Goal: Information Seeking & Learning: Learn about a topic

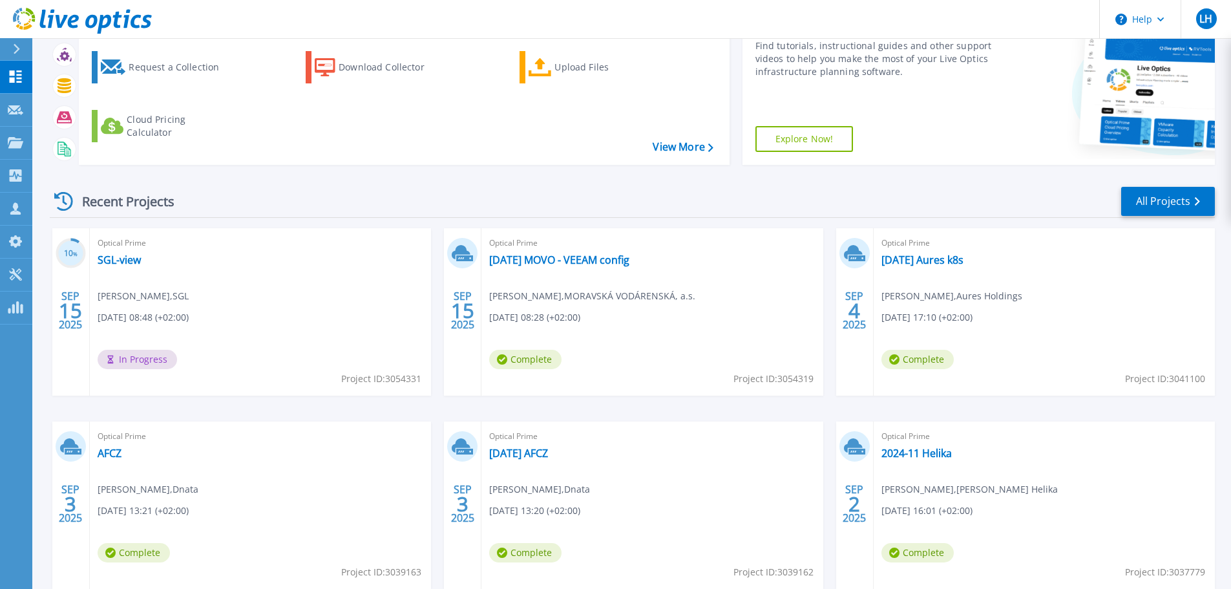
scroll to position [182, 0]
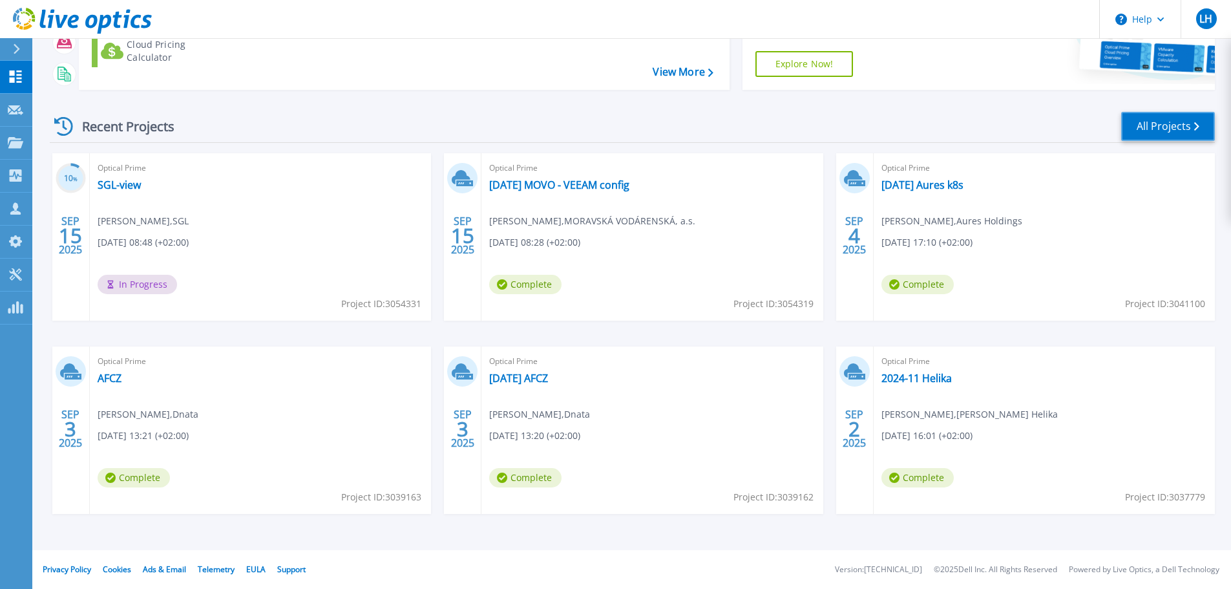
click at [1160, 133] on link "All Projects" at bounding box center [1168, 126] width 94 height 29
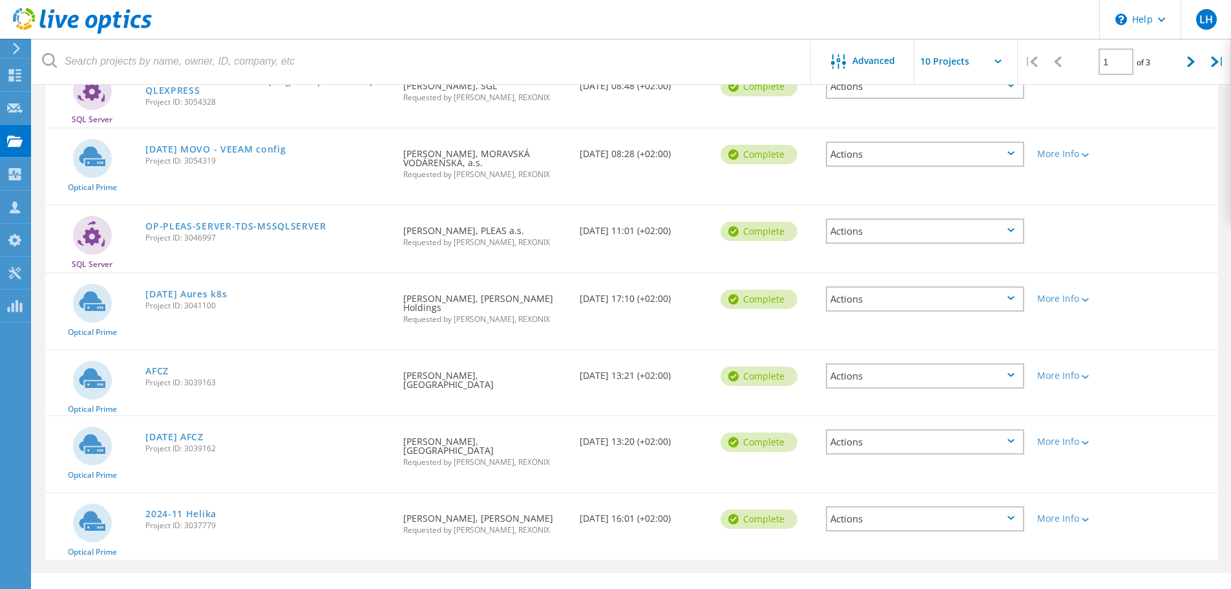
scroll to position [412, 0]
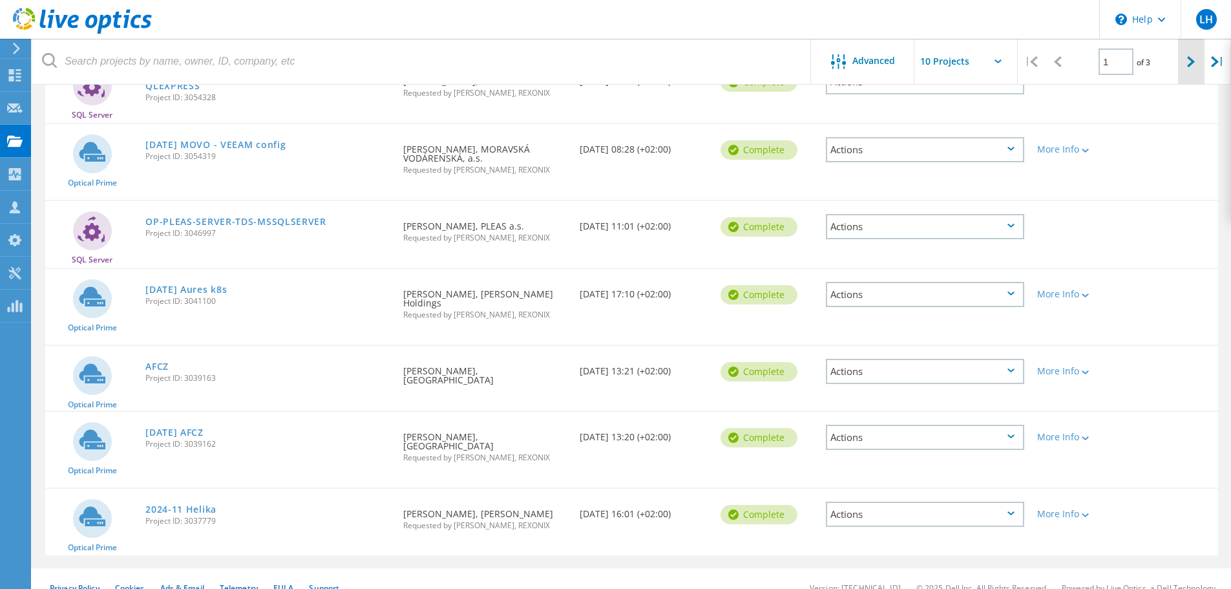
click at [1186, 62] on div at bounding box center [1191, 62] width 26 height 46
type input "2"
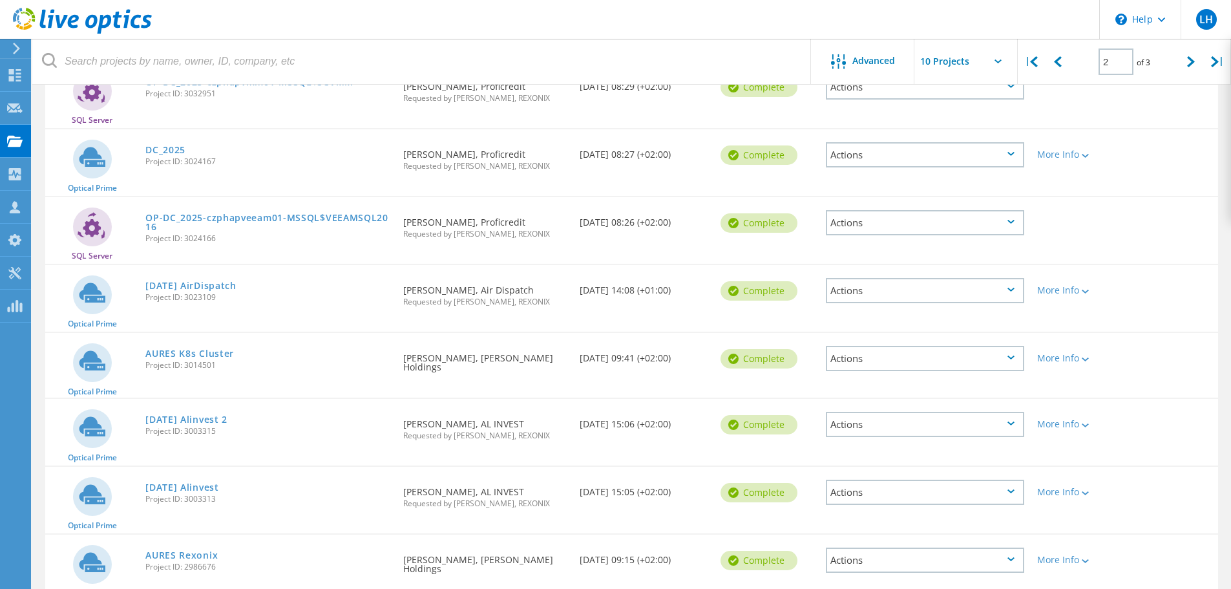
scroll to position [0, 0]
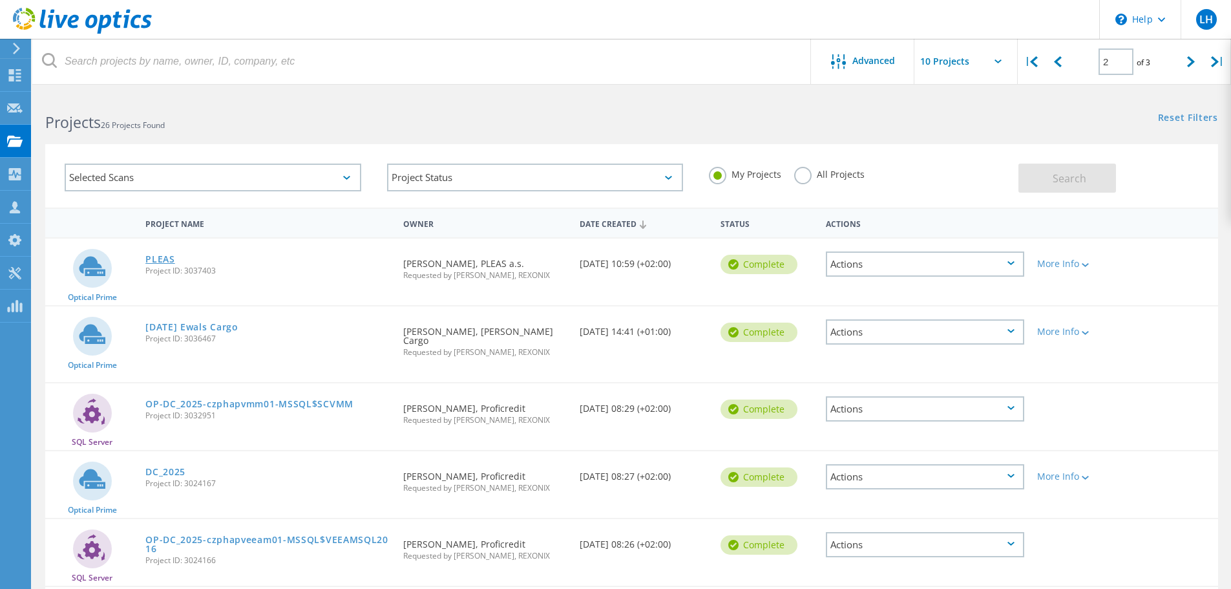
click at [168, 258] on link "PLEAS" at bounding box center [160, 259] width 30 height 9
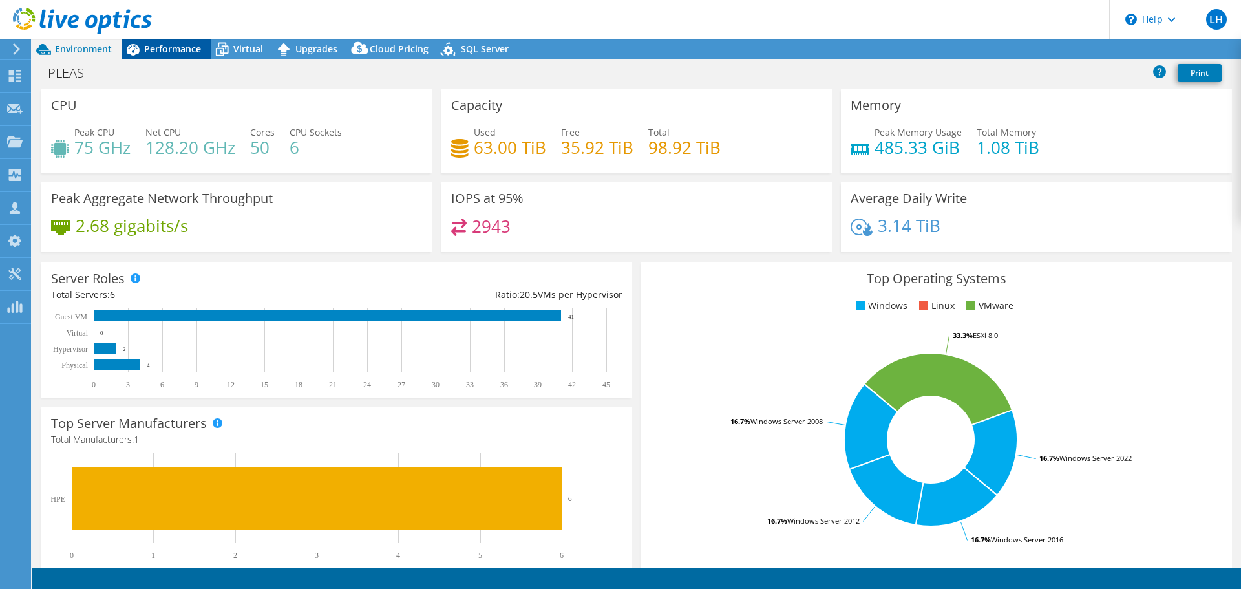
click at [171, 47] on span "Performance" at bounding box center [172, 49] width 57 height 12
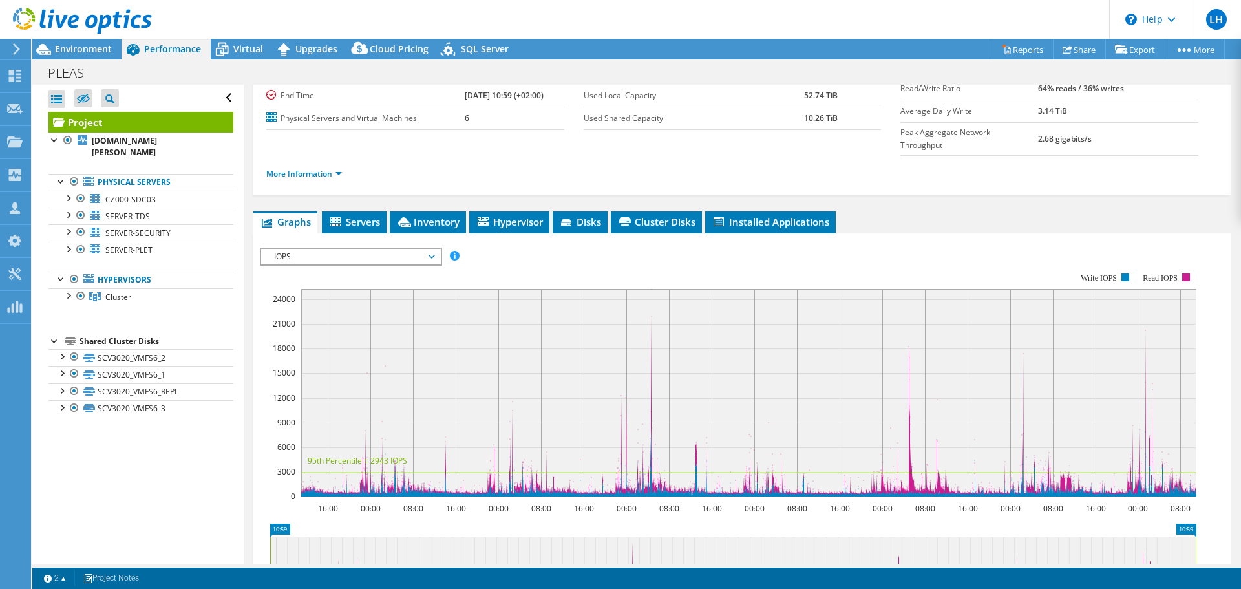
scroll to position [194, 0]
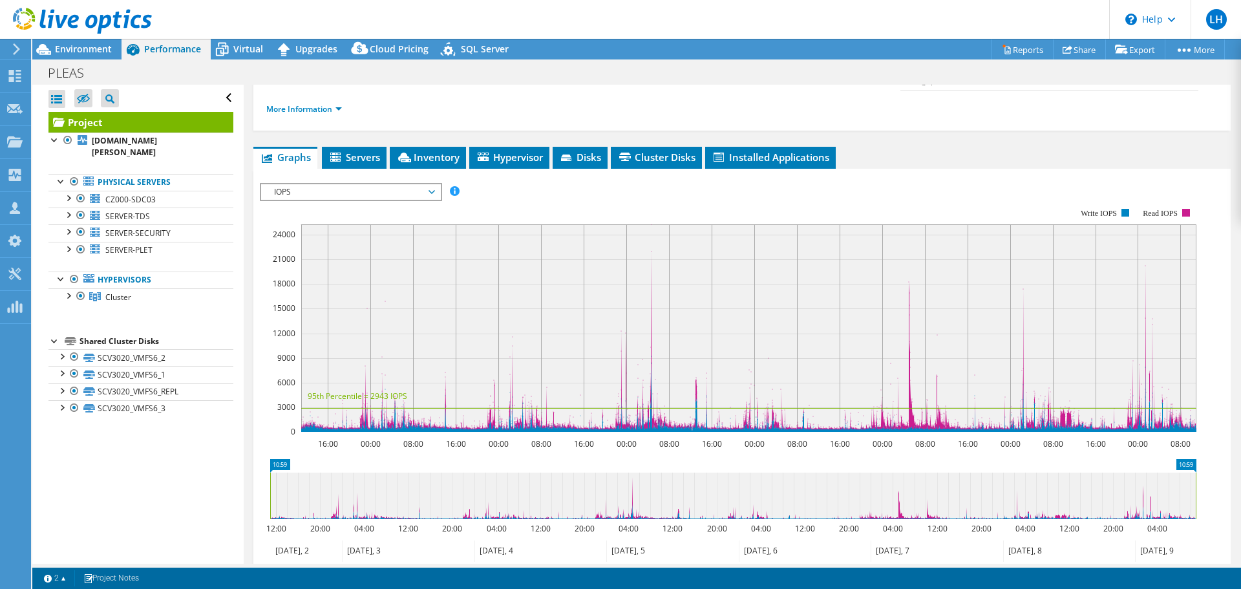
click at [508, 191] on rect at bounding box center [728, 320] width 936 height 258
click at [1027, 50] on link "Reports" at bounding box center [1022, 49] width 62 height 20
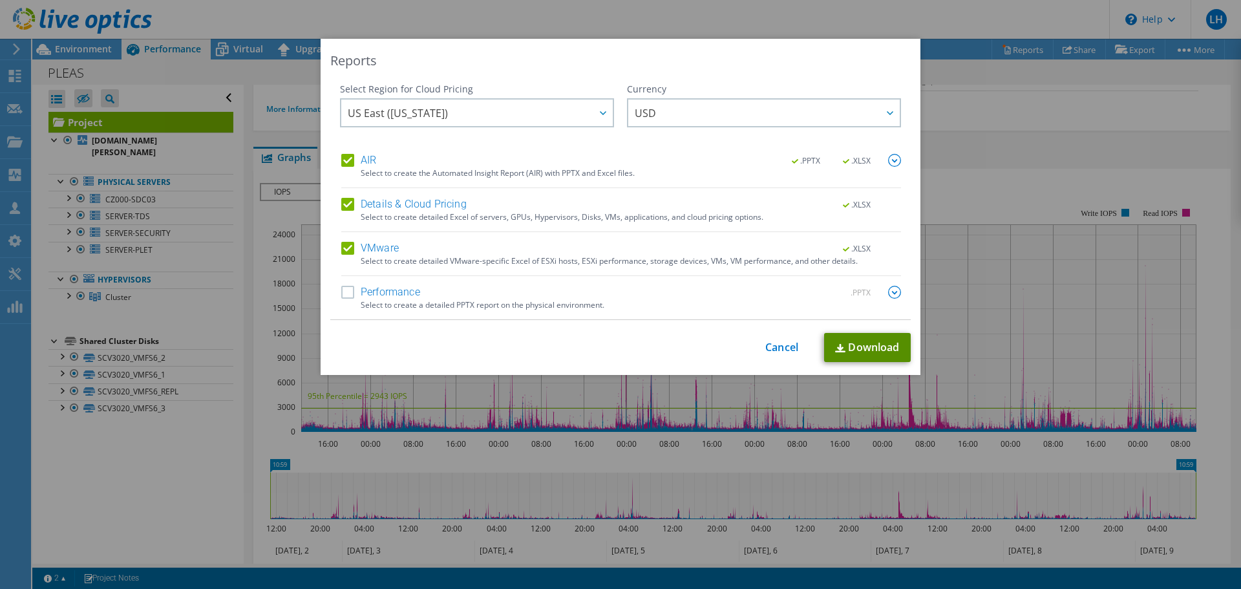
click at [866, 347] on link "Download" at bounding box center [867, 347] width 87 height 29
click at [769, 344] on link "Cancel" at bounding box center [781, 347] width 33 height 12
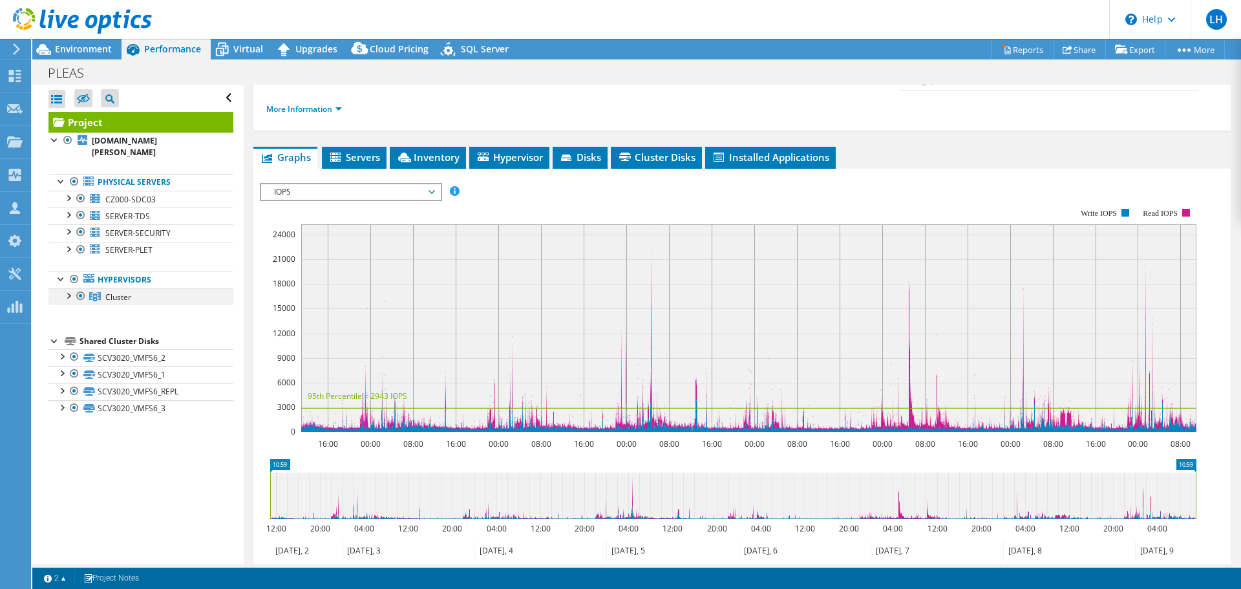
click at [63, 293] on div at bounding box center [67, 294] width 13 height 13
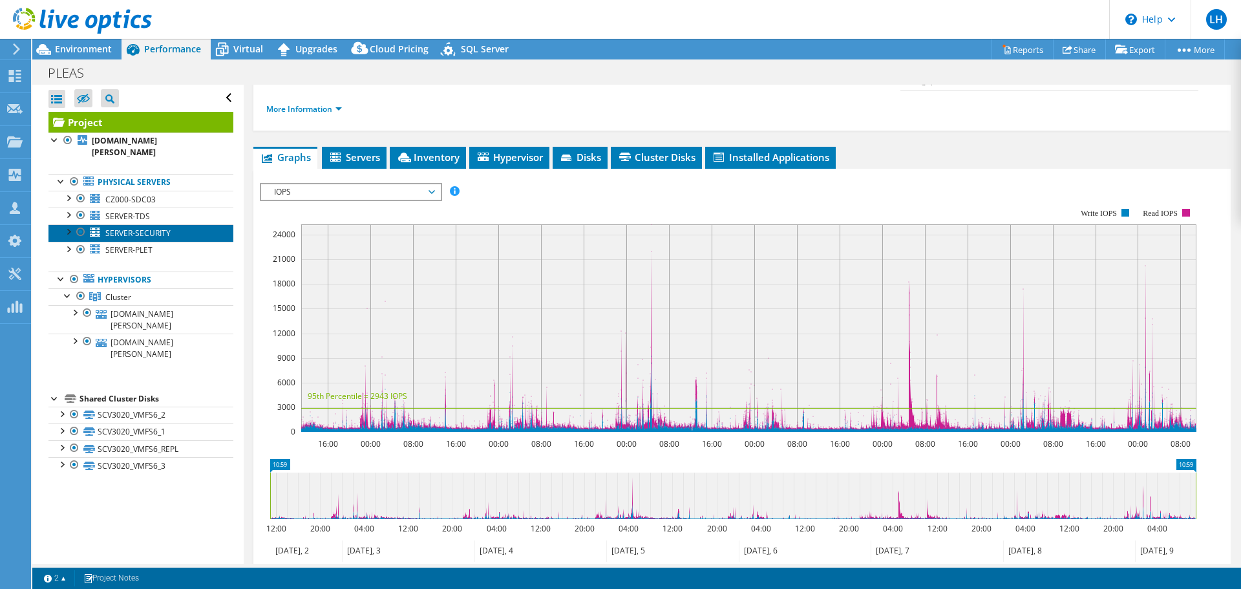
click at [149, 232] on span "SERVER-SECURITY" at bounding box center [137, 232] width 65 height 11
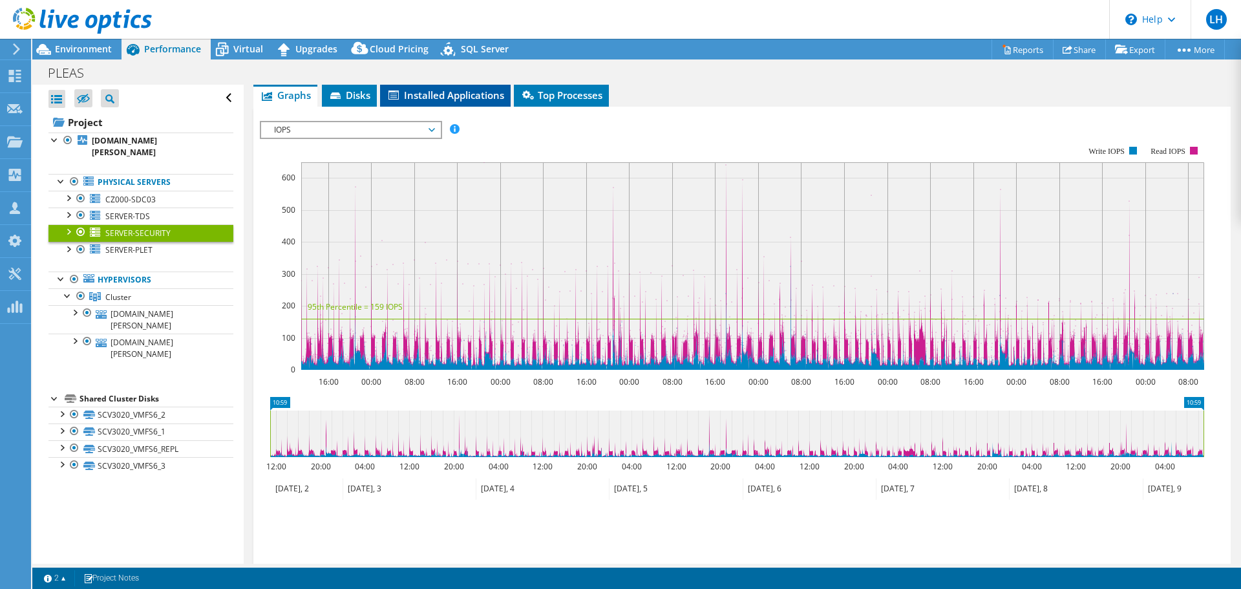
click at [481, 97] on span "Installed Applications" at bounding box center [445, 95] width 118 height 13
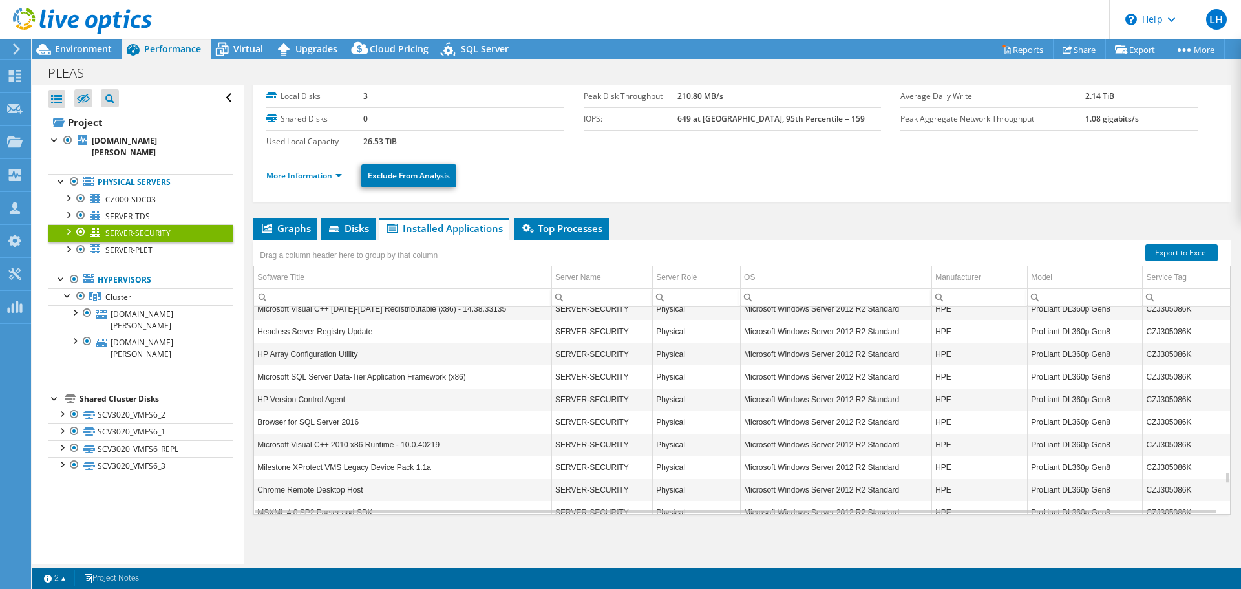
scroll to position [2947, 0]
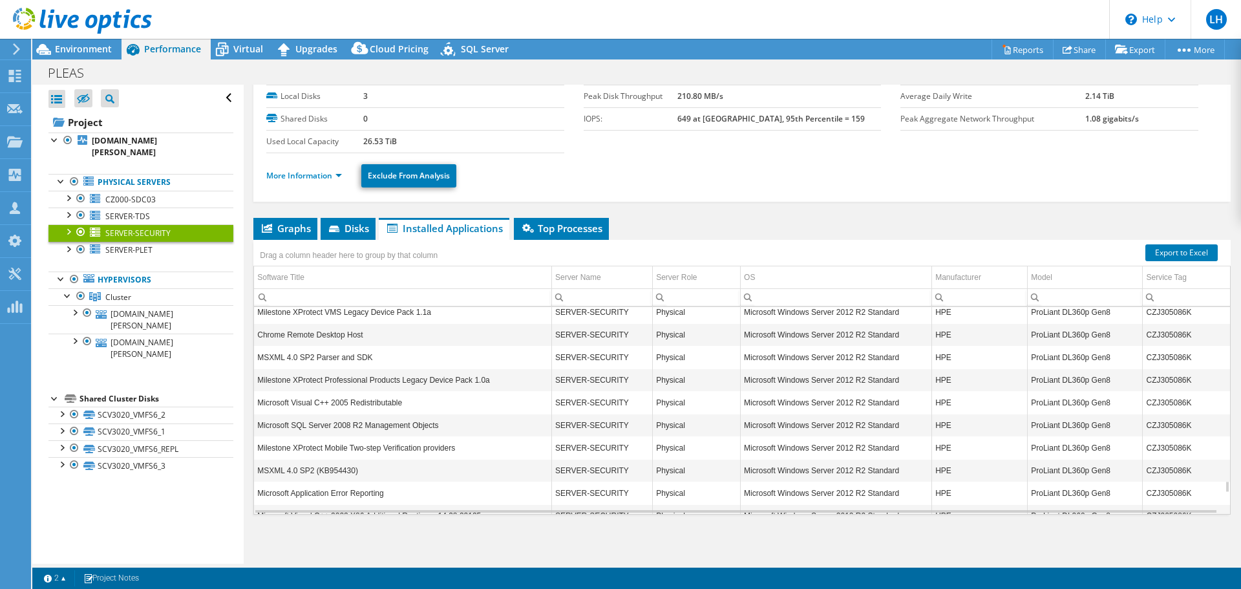
click at [717, 187] on ul "More Information Exclude From Analysis" at bounding box center [741, 174] width 951 height 26
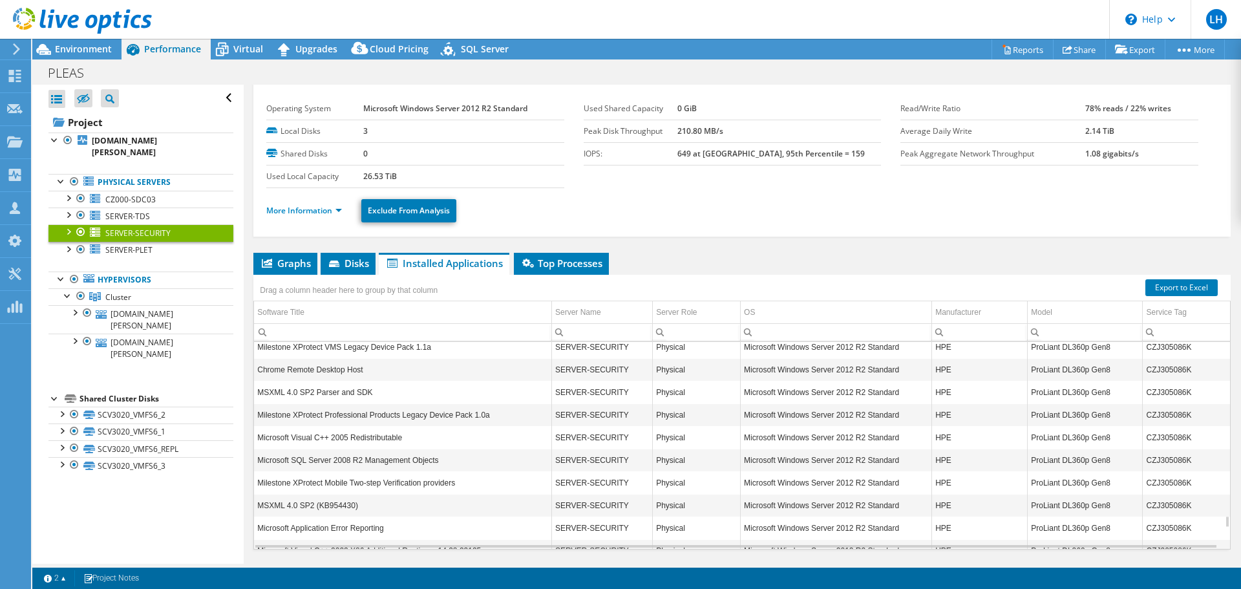
scroll to position [0, 0]
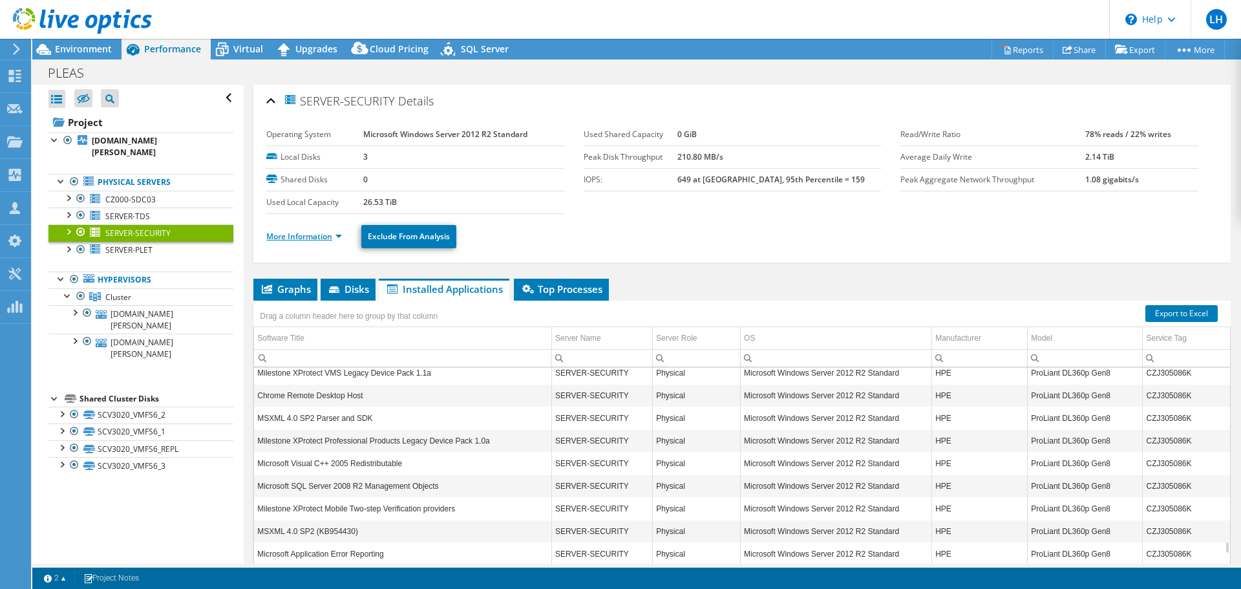
click at [336, 233] on link "More Information" at bounding box center [304, 236] width 76 height 11
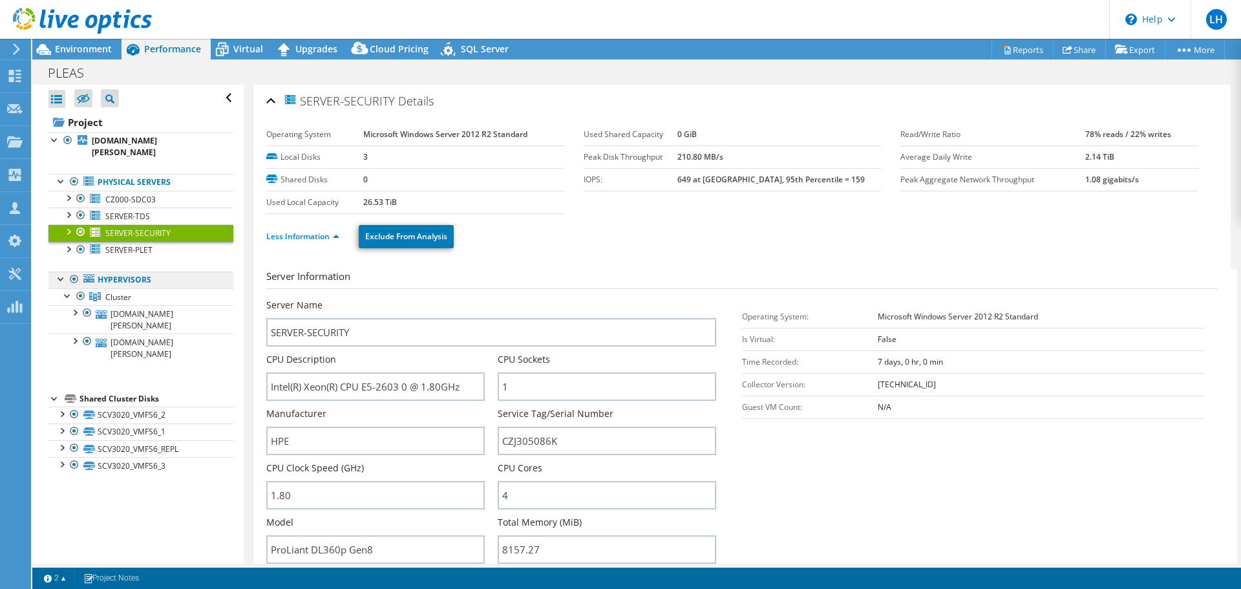
click at [123, 281] on link "Hypervisors" at bounding box center [140, 279] width 185 height 17
click at [114, 297] on span "Cluster" at bounding box center [118, 296] width 26 height 11
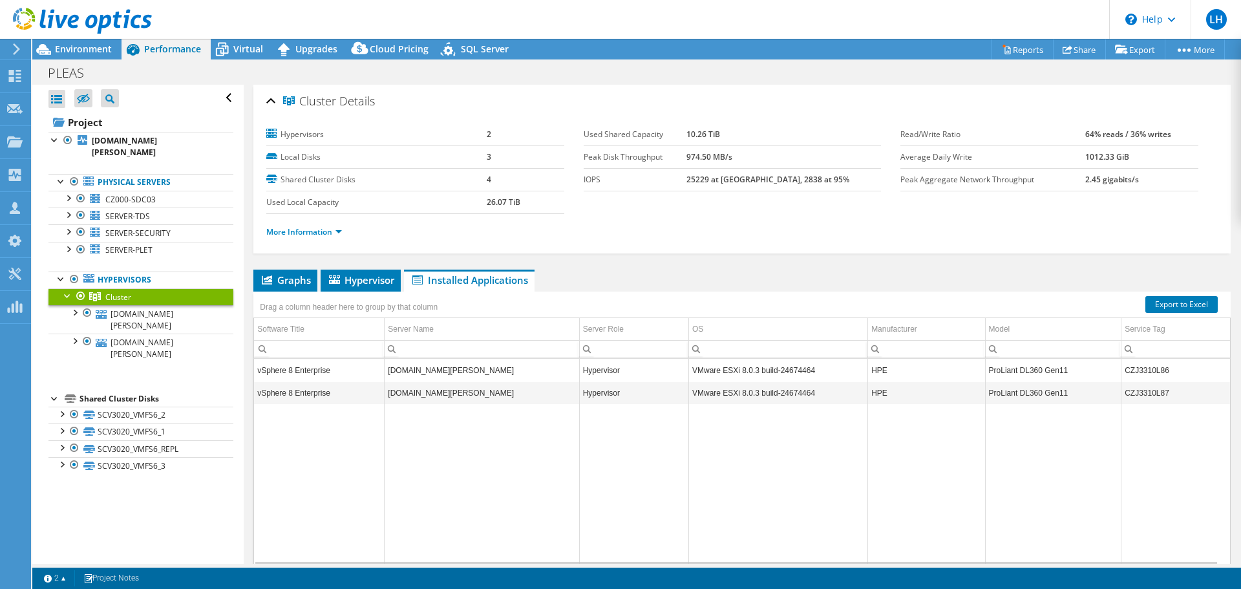
click at [709, 238] on ul "More Information" at bounding box center [741, 230] width 951 height 17
click at [527, 430] on td "Data grid" at bounding box center [481, 484] width 194 height 161
click at [333, 229] on link "More Information" at bounding box center [304, 231] width 76 height 11
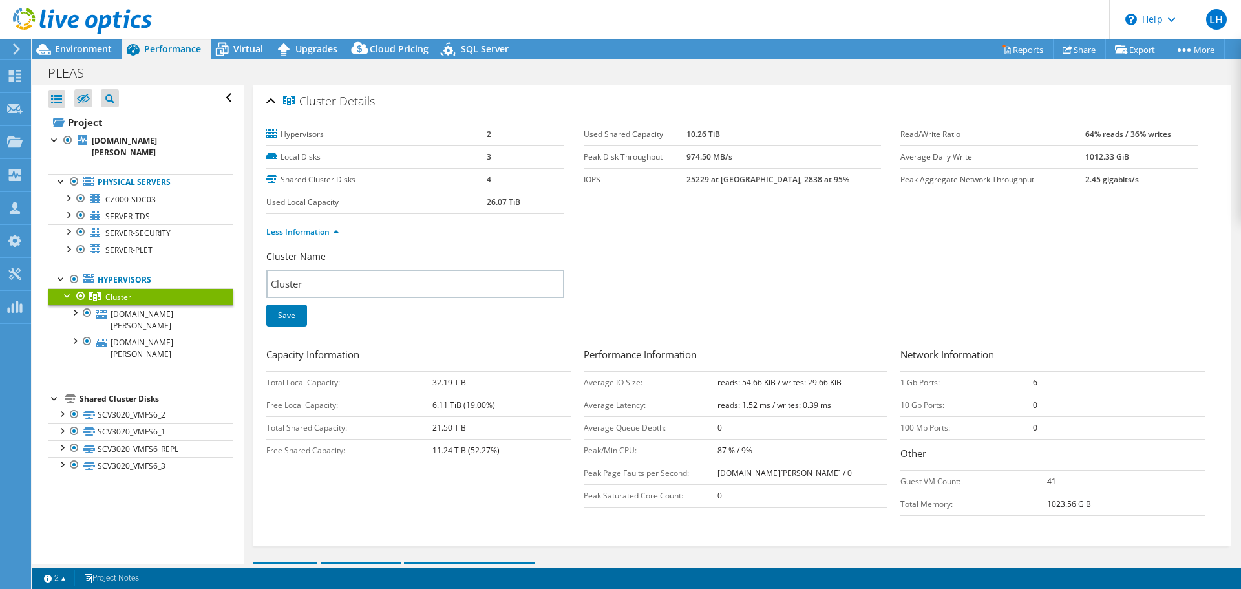
click at [781, 253] on div "Cluster Name Cluster Save" at bounding box center [741, 296] width 951 height 92
click at [151, 51] on span "Performance" at bounding box center [172, 49] width 57 height 12
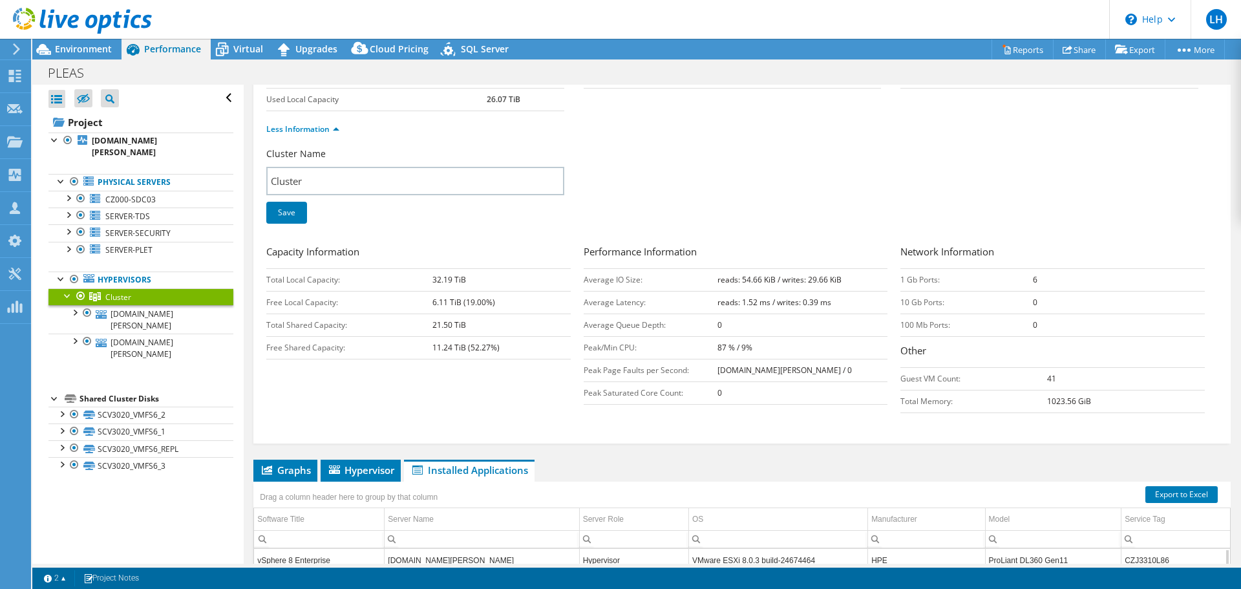
scroll to position [194, 0]
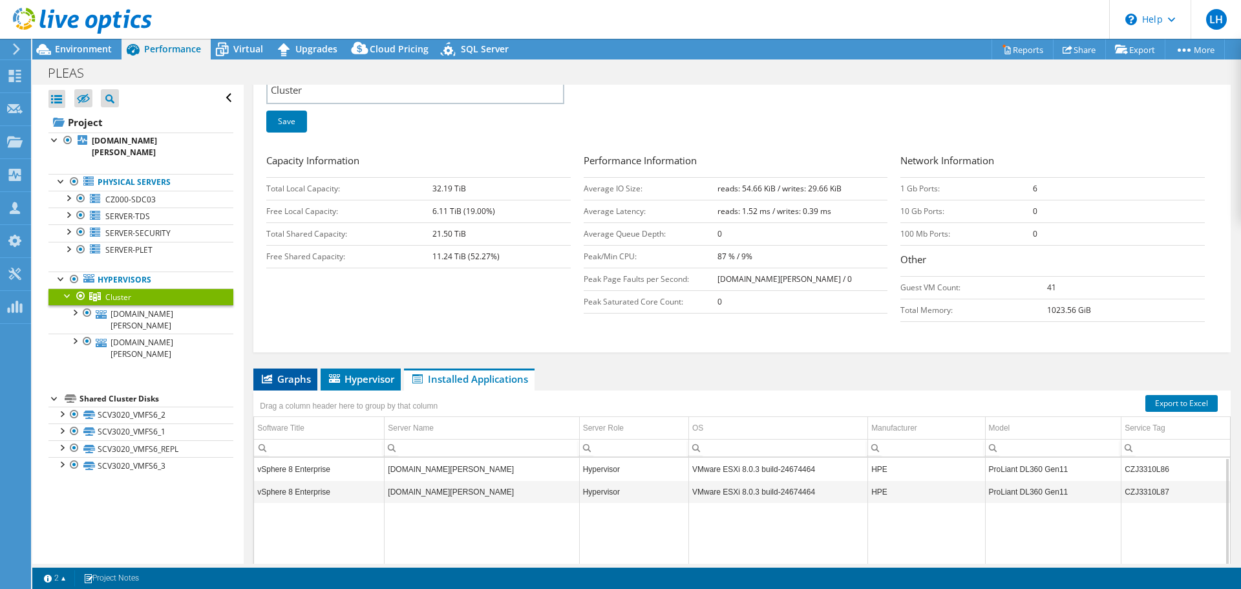
click at [306, 375] on span "Graphs" at bounding box center [285, 378] width 51 height 13
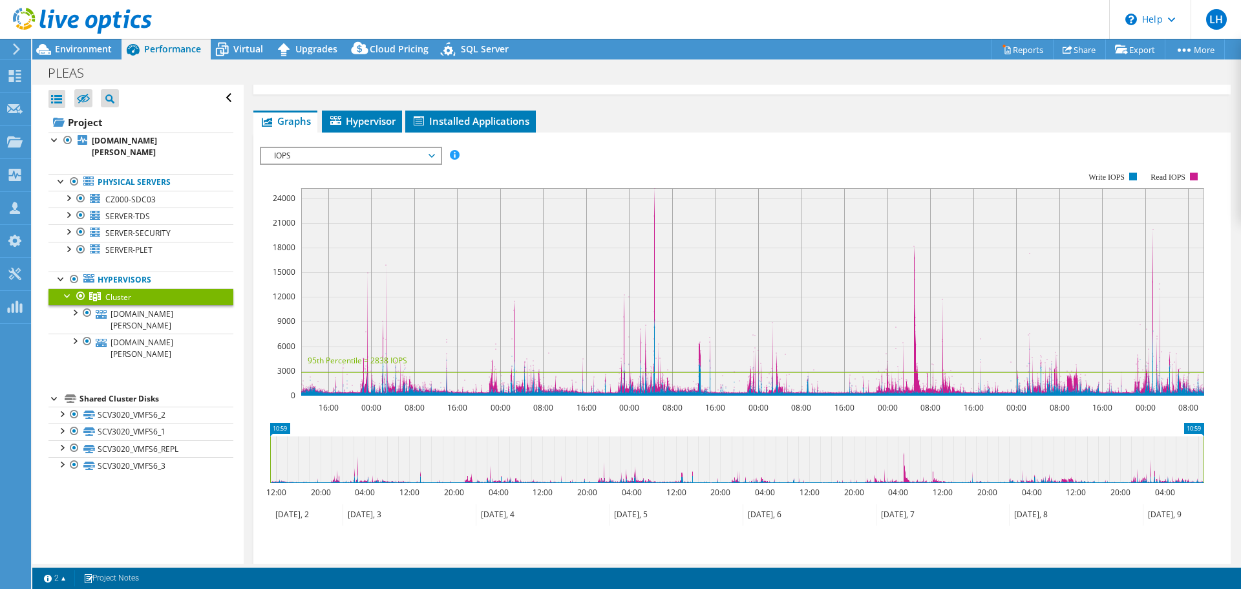
scroll to position [452, 0]
click at [326, 153] on span "IOPS" at bounding box center [351, 155] width 166 height 16
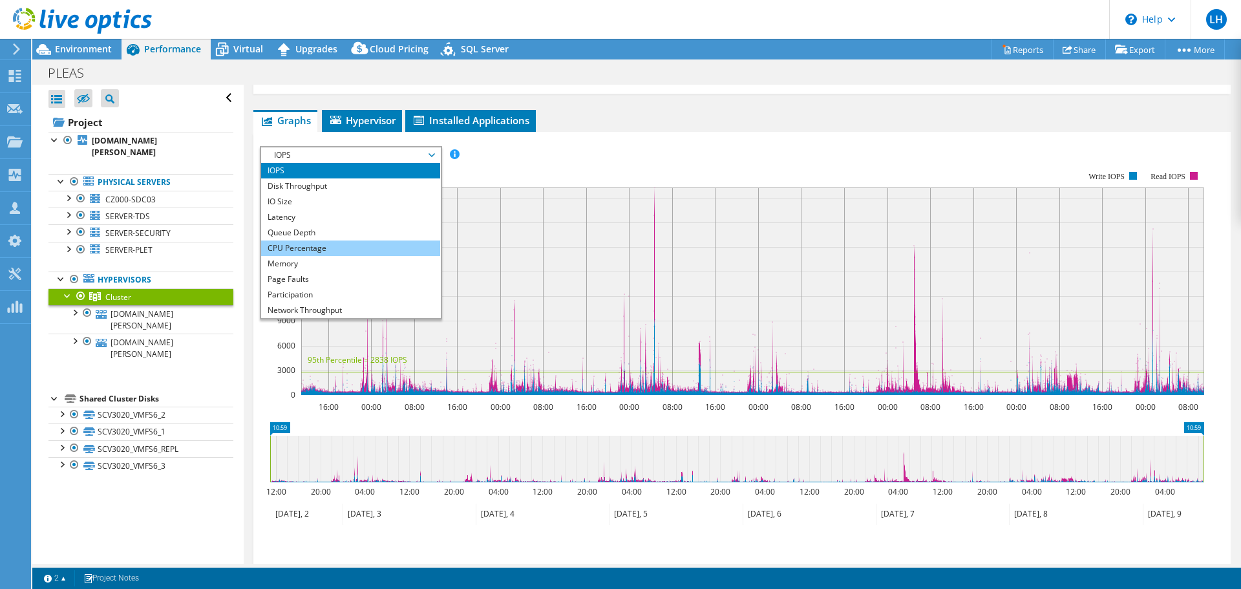
click at [308, 241] on li "CPU Percentage" at bounding box center [350, 248] width 179 height 16
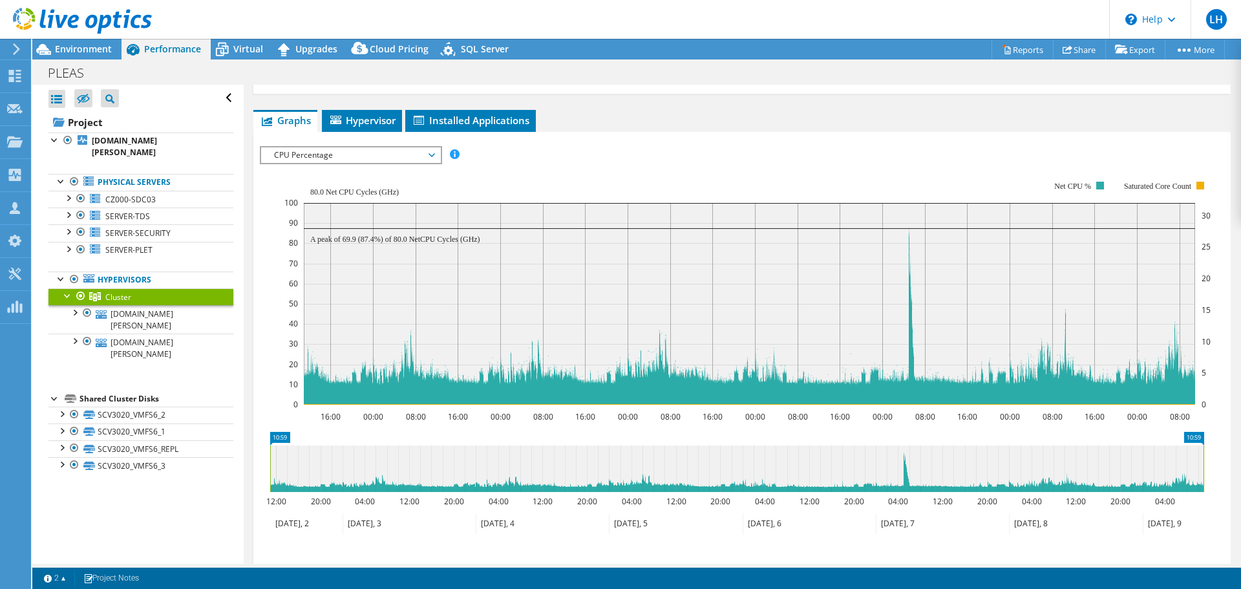
click at [328, 155] on span "CPU Percentage" at bounding box center [351, 155] width 166 height 16
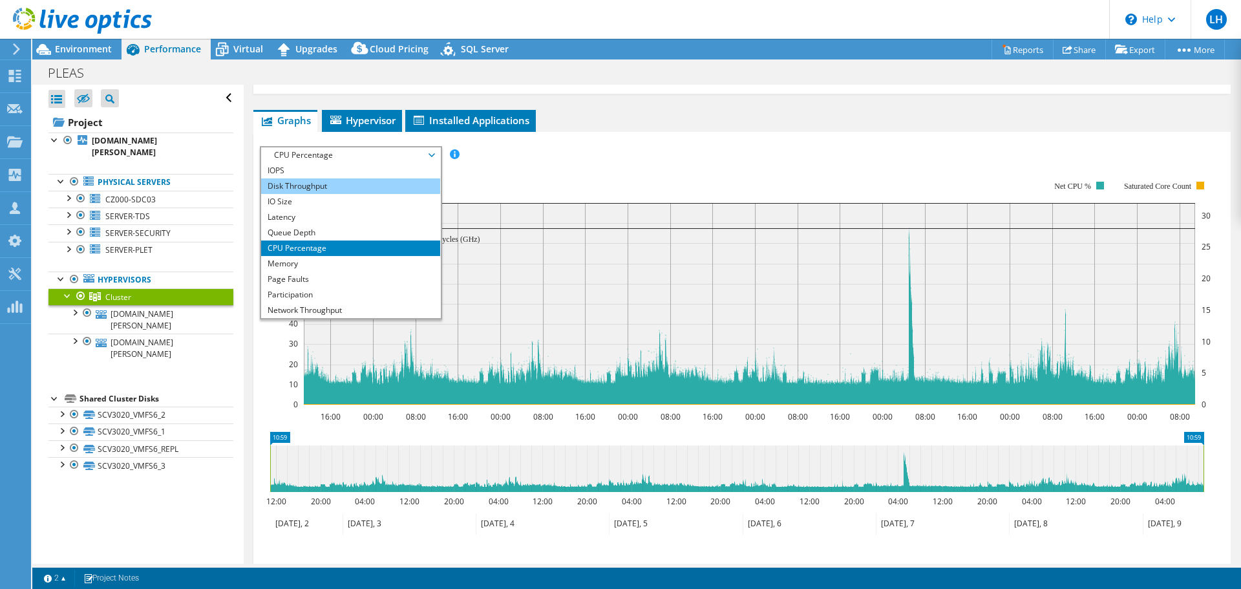
click at [297, 187] on li "Disk Throughput" at bounding box center [350, 186] width 179 height 16
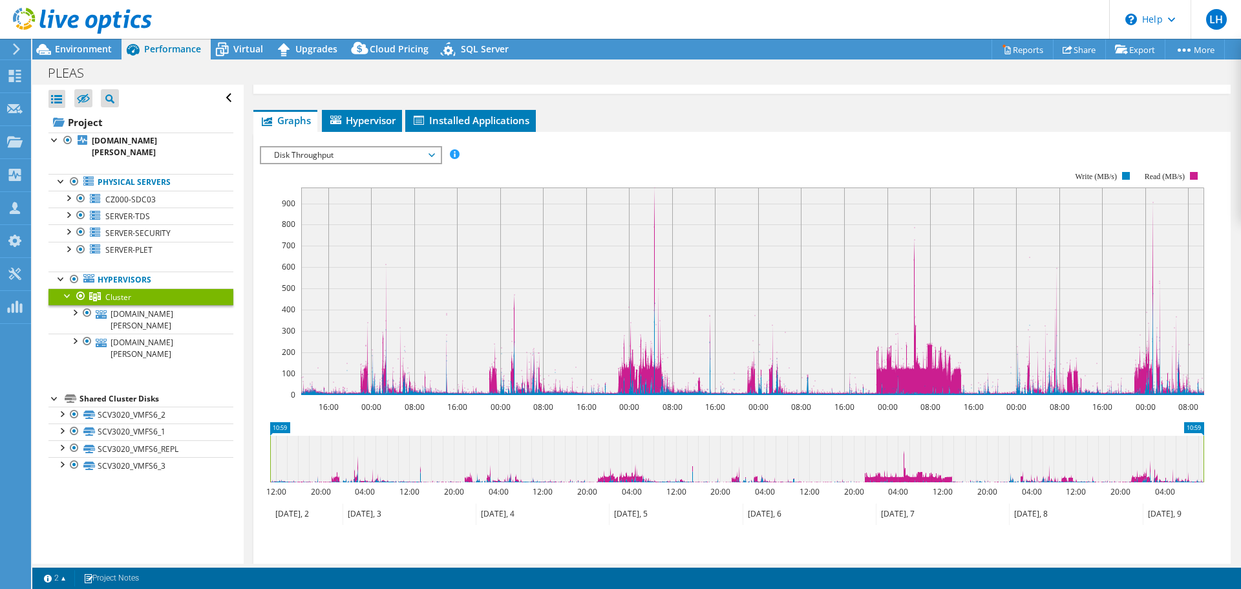
click at [277, 152] on span "Disk Throughput" at bounding box center [351, 155] width 166 height 16
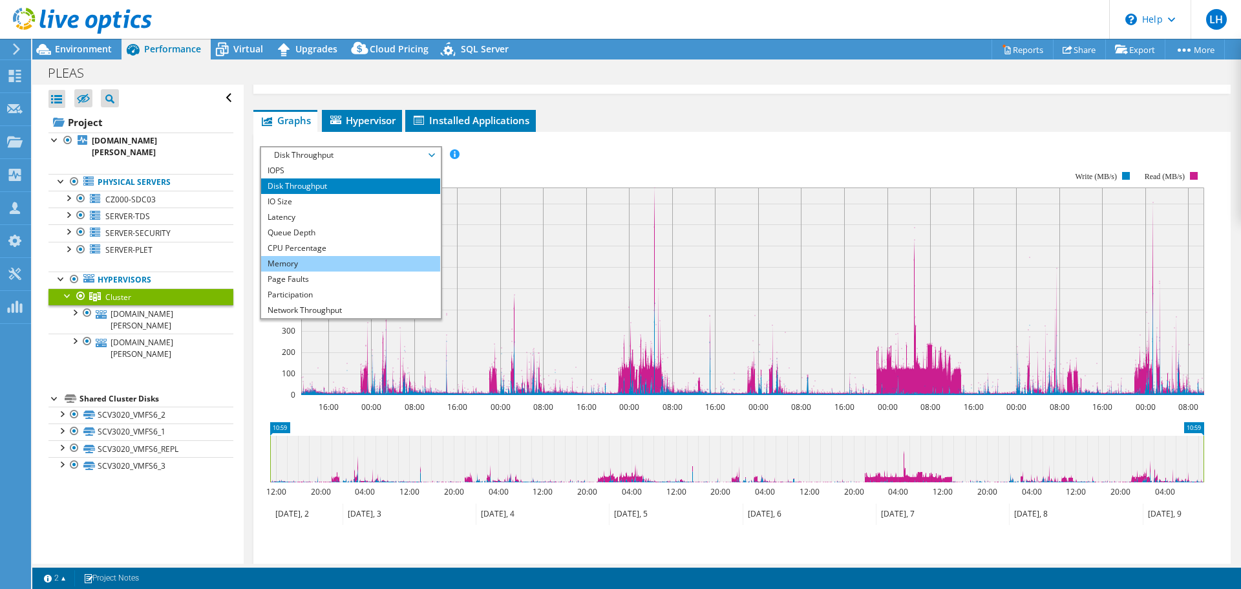
click at [287, 262] on li "Memory" at bounding box center [350, 264] width 179 height 16
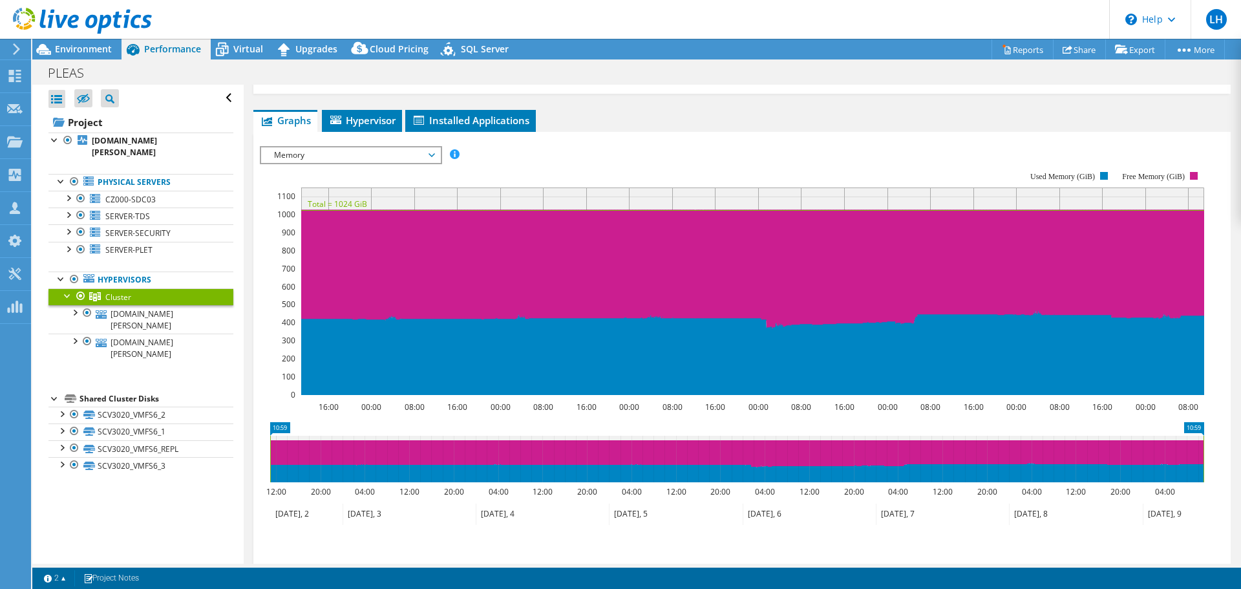
click at [430, 152] on span "Memory" at bounding box center [351, 155] width 166 height 16
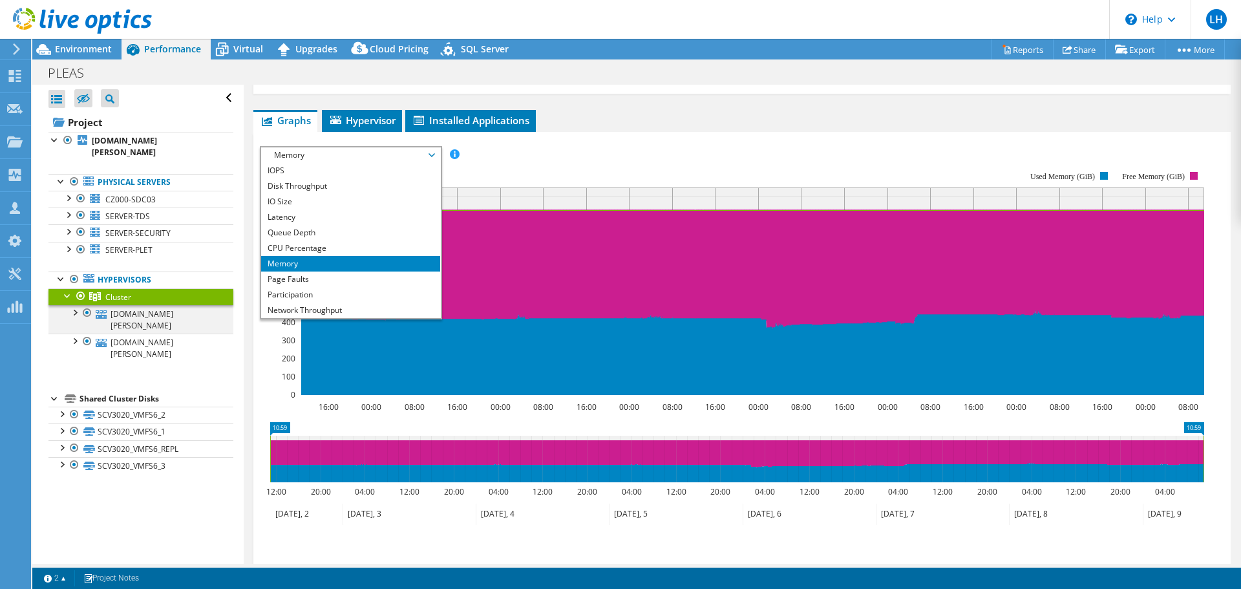
click at [78, 312] on div at bounding box center [74, 311] width 13 height 13
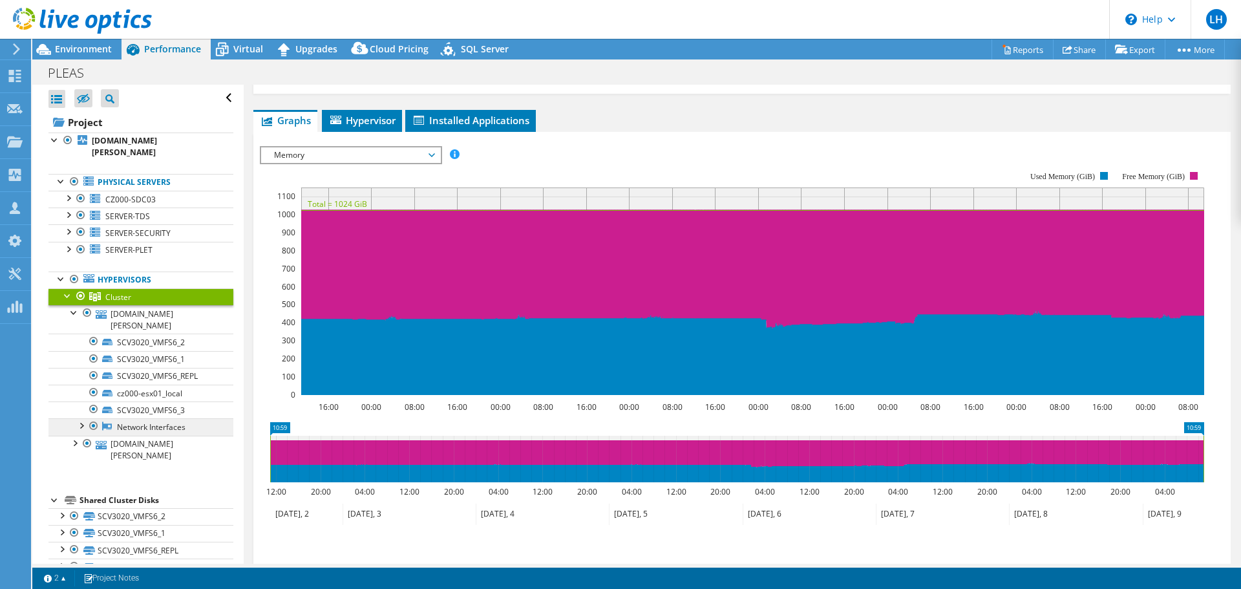
click at [153, 435] on link "Network Interfaces" at bounding box center [140, 426] width 185 height 17
click at [81, 431] on div at bounding box center [80, 424] width 13 height 13
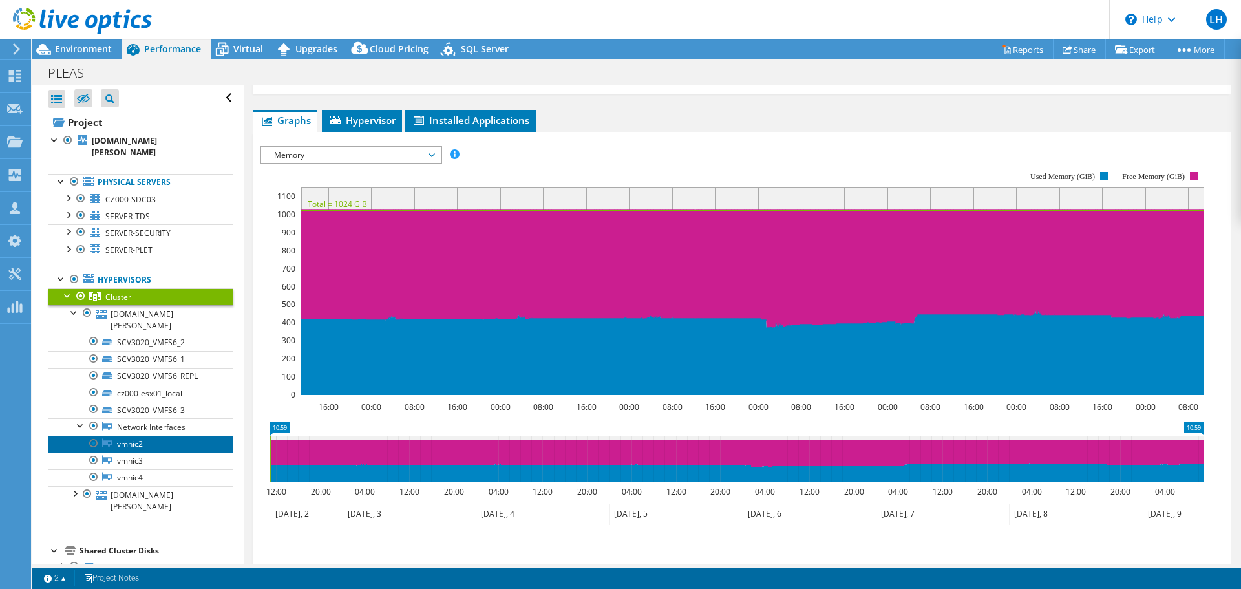
click at [125, 452] on link "vmnic2" at bounding box center [140, 444] width 185 height 17
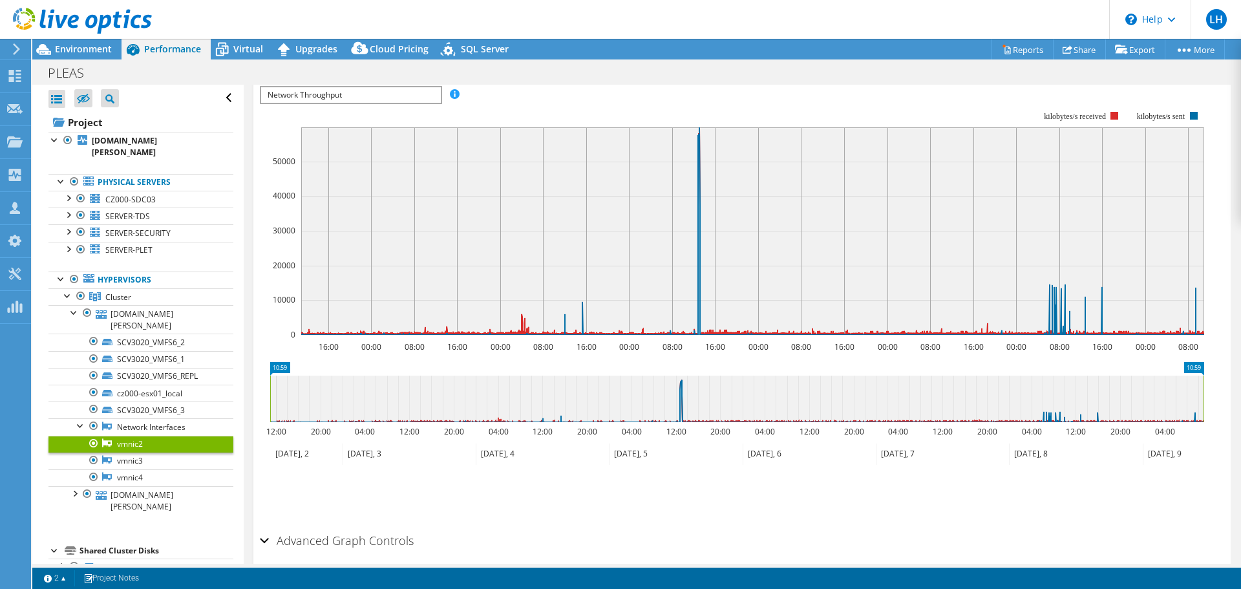
scroll to position [98, 0]
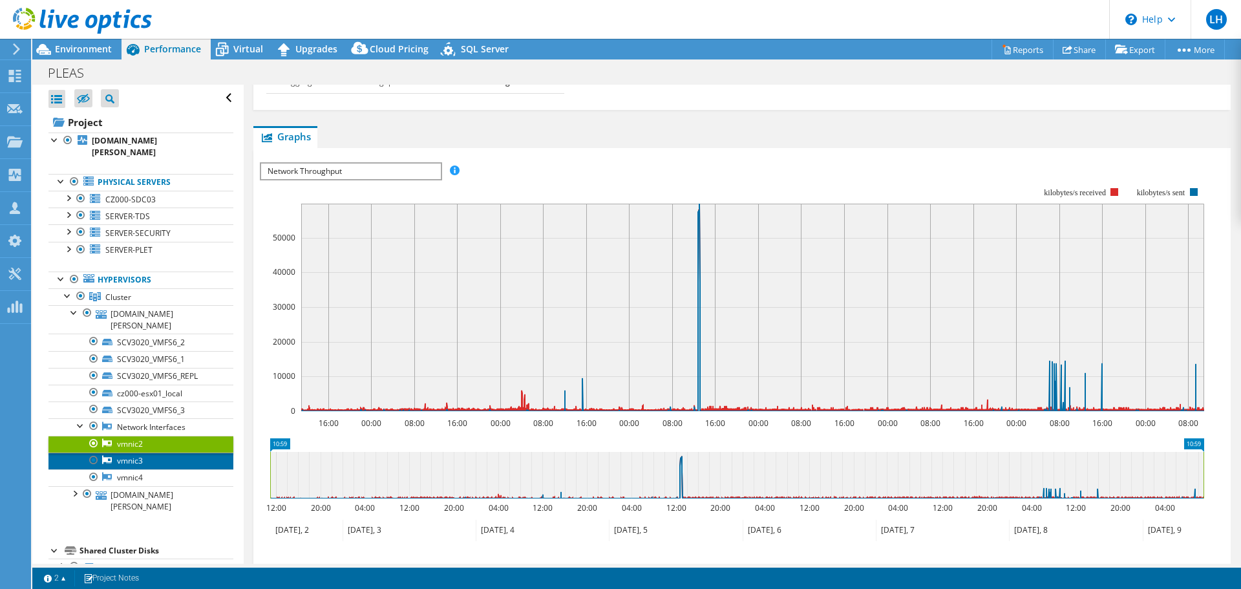
click at [141, 468] on link "vmnic3" at bounding box center [140, 460] width 185 height 17
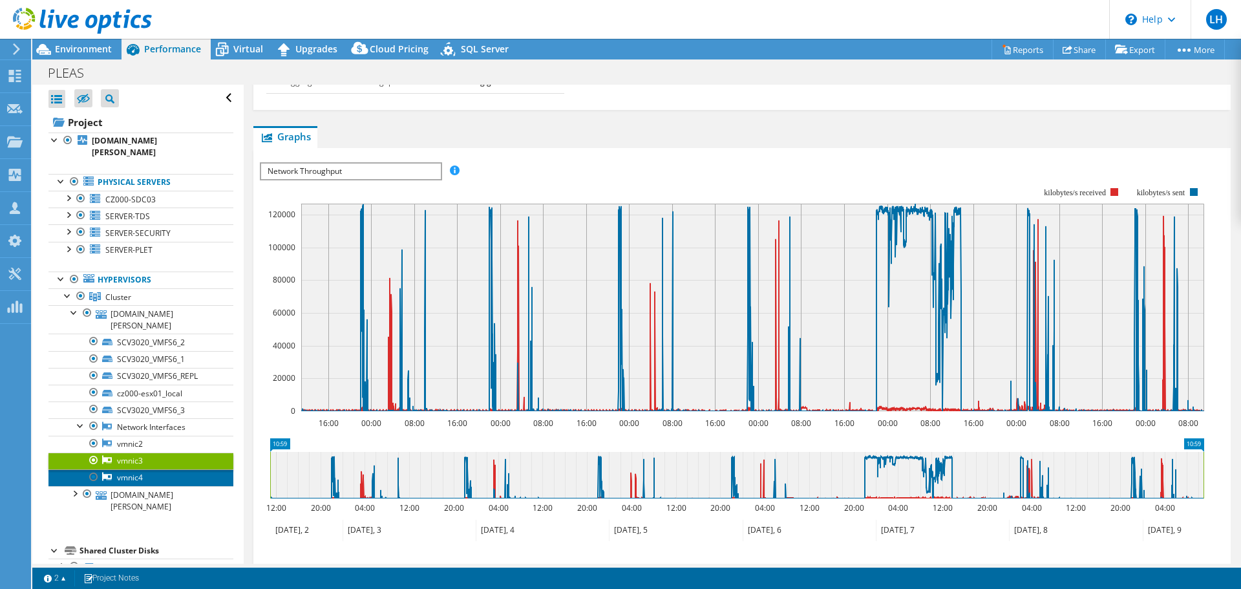
click at [136, 486] on link "vmnic4" at bounding box center [140, 477] width 185 height 17
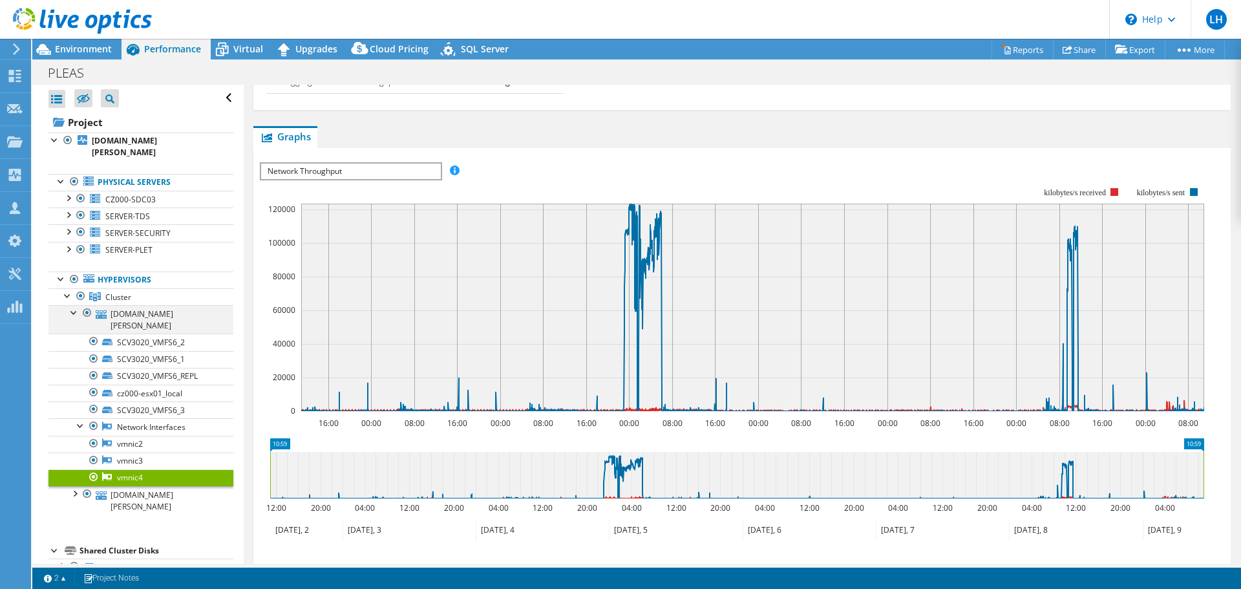
click at [72, 311] on div at bounding box center [74, 311] width 13 height 13
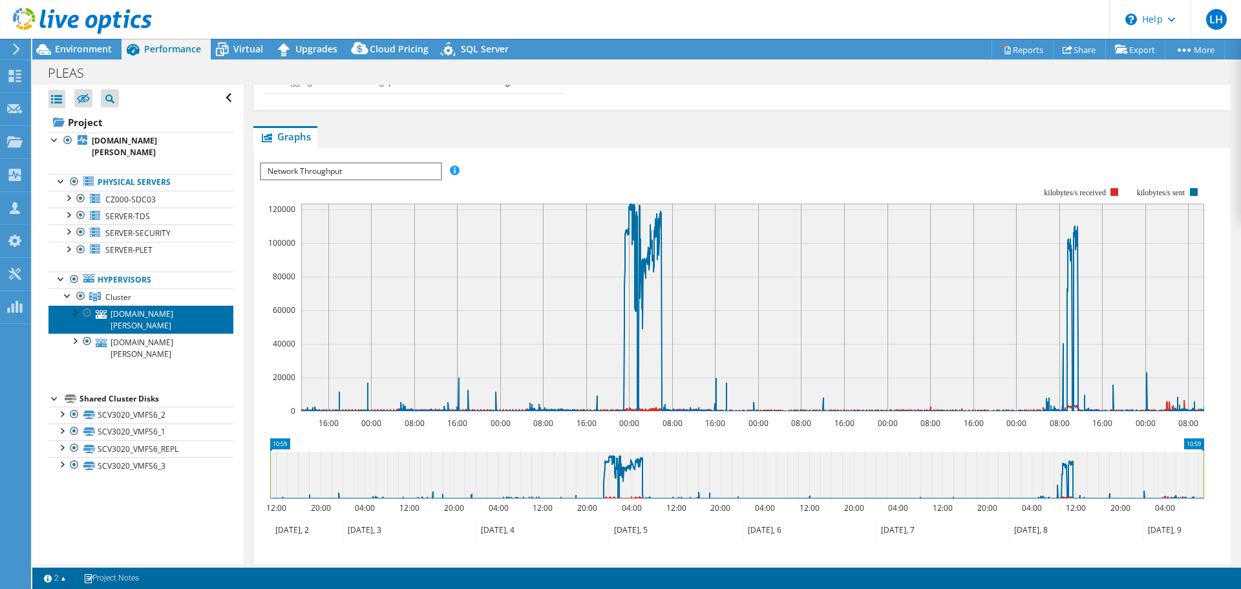
click at [134, 324] on link "cz000-esx01.pleas.schiesser-group.com" at bounding box center [140, 319] width 185 height 28
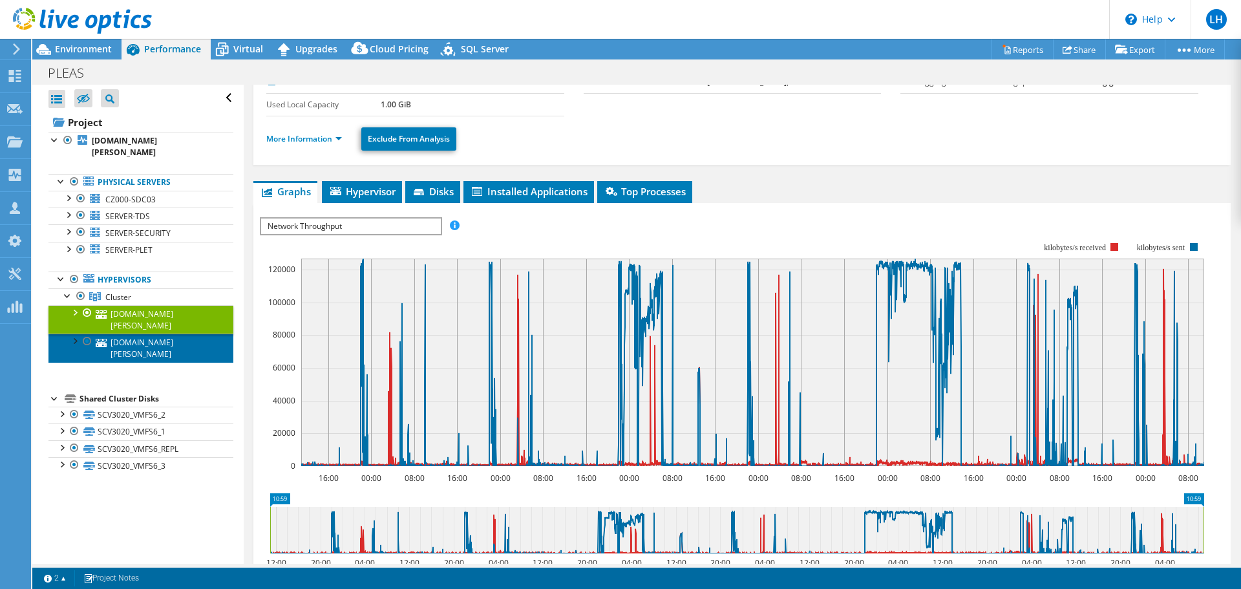
click at [146, 362] on link "cz000-esx02.pleas.schiesser-group.com" at bounding box center [140, 347] width 185 height 28
